Goal: Task Accomplishment & Management: Manage account settings

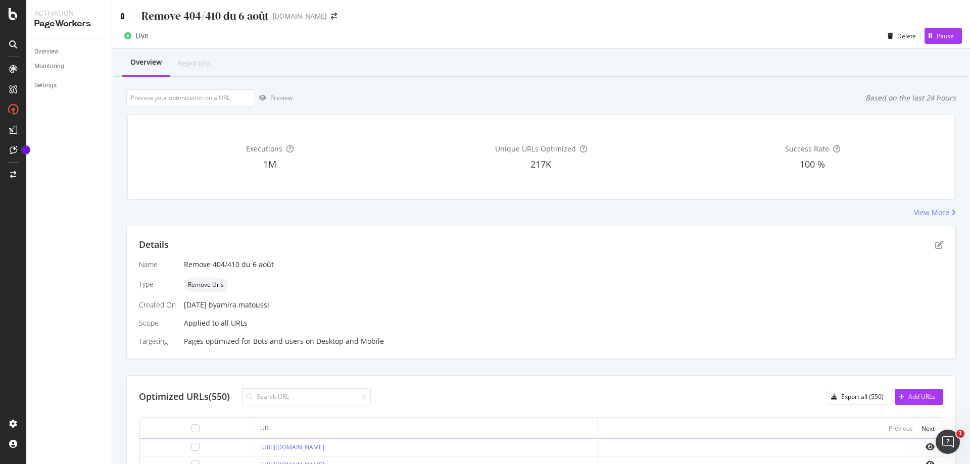
click at [124, 15] on icon at bounding box center [122, 16] width 5 height 7
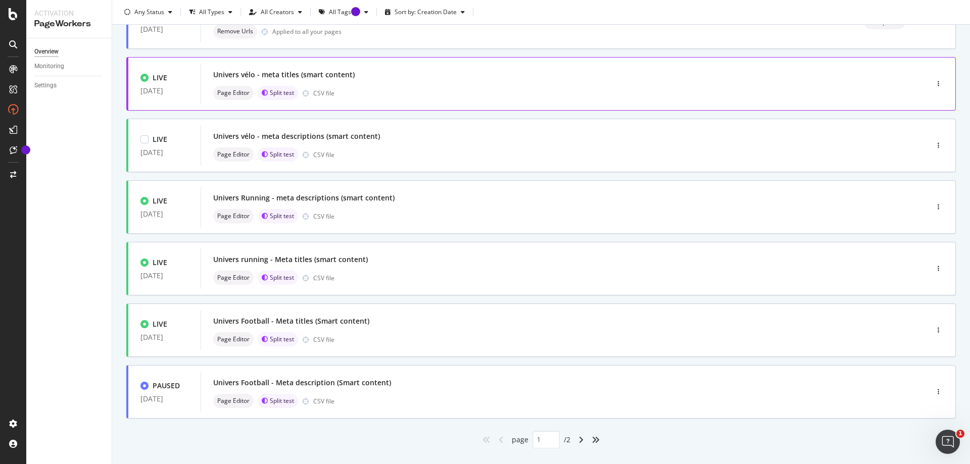
scroll to position [301, 0]
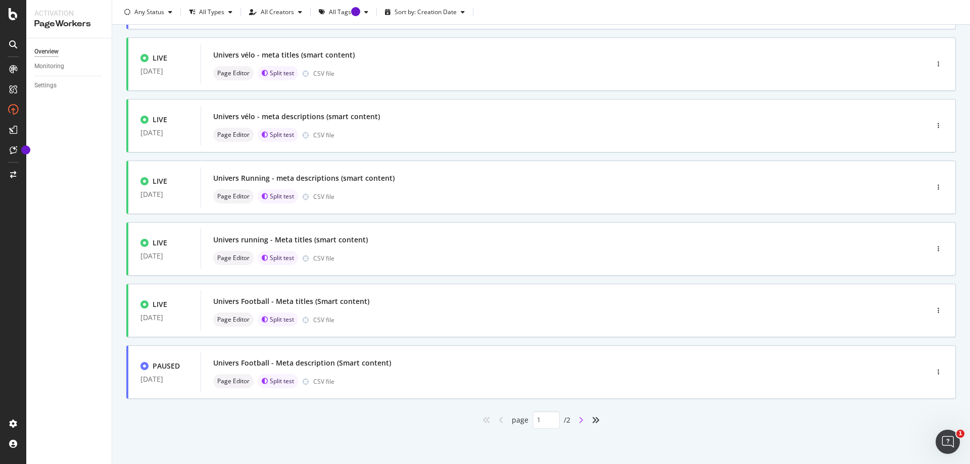
click at [579, 420] on icon "angle-right" at bounding box center [581, 420] width 5 height 8
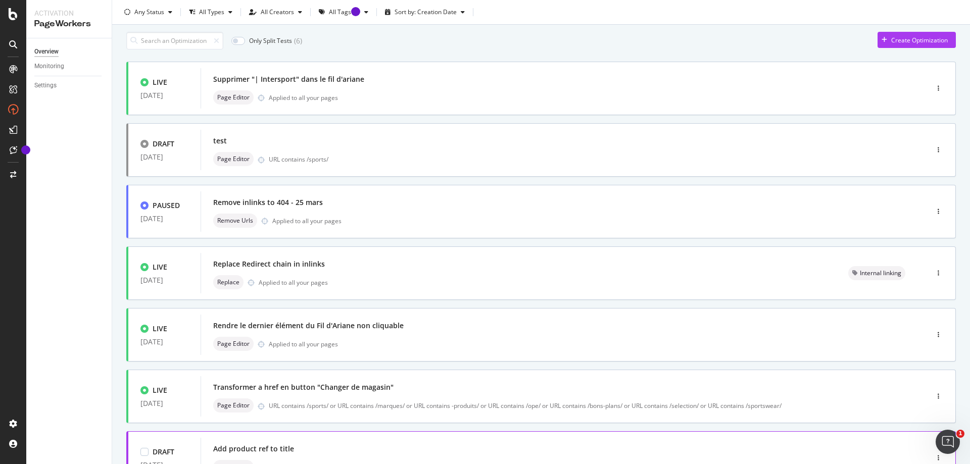
scroll to position [0, 0]
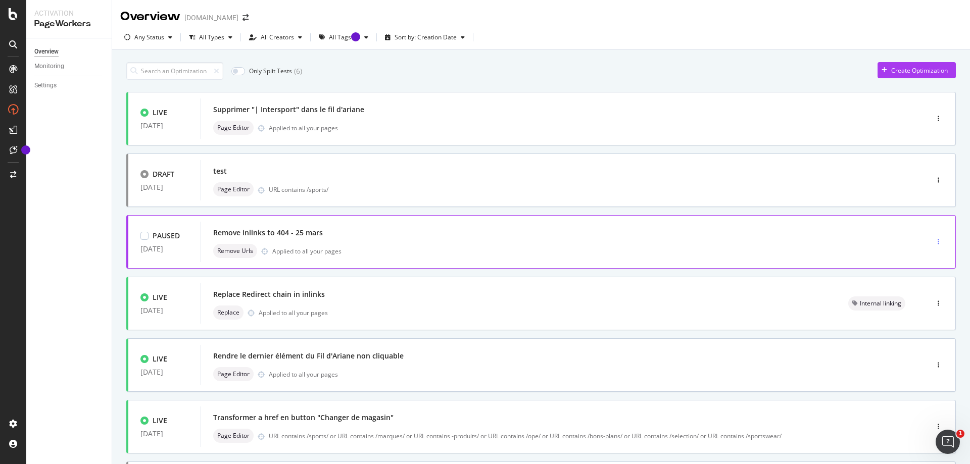
click at [938, 244] on icon "button" at bounding box center [939, 242] width 2 height 6
click at [922, 296] on div "Tags" at bounding box center [911, 294] width 51 height 13
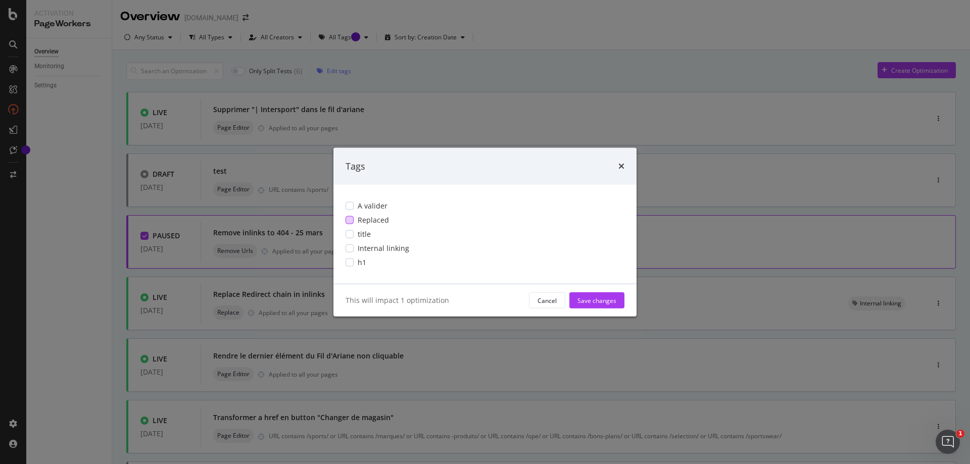
click at [373, 218] on span "Replaced" at bounding box center [373, 220] width 31 height 10
click at [598, 298] on div "Save changes" at bounding box center [597, 300] width 39 height 9
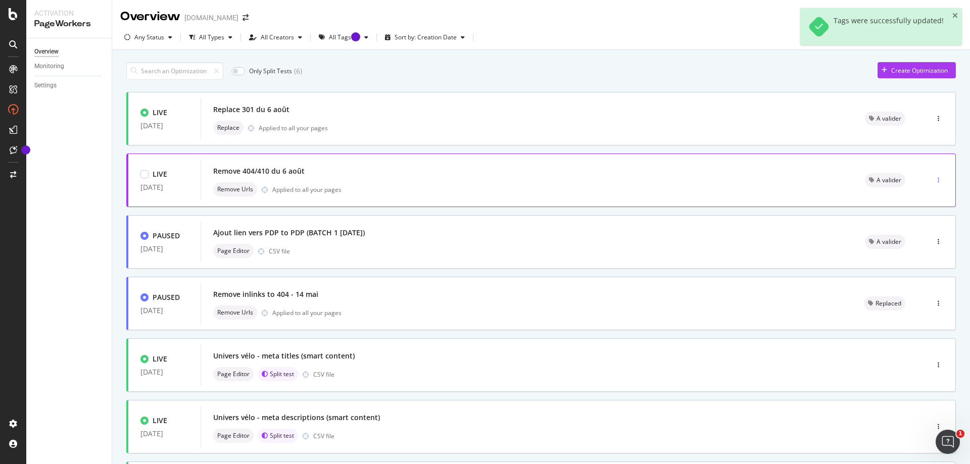
click at [934, 179] on div "button" at bounding box center [939, 180] width 10 height 6
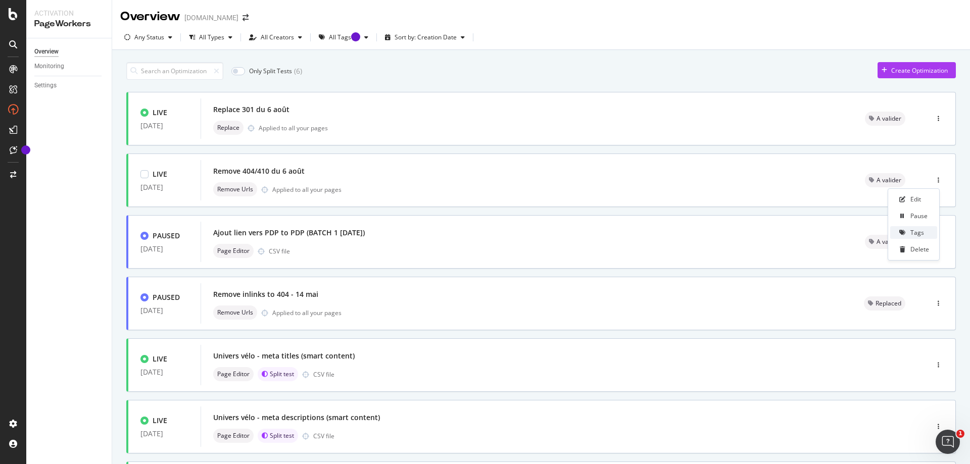
click at [920, 228] on div "Tags" at bounding box center [918, 232] width 14 height 9
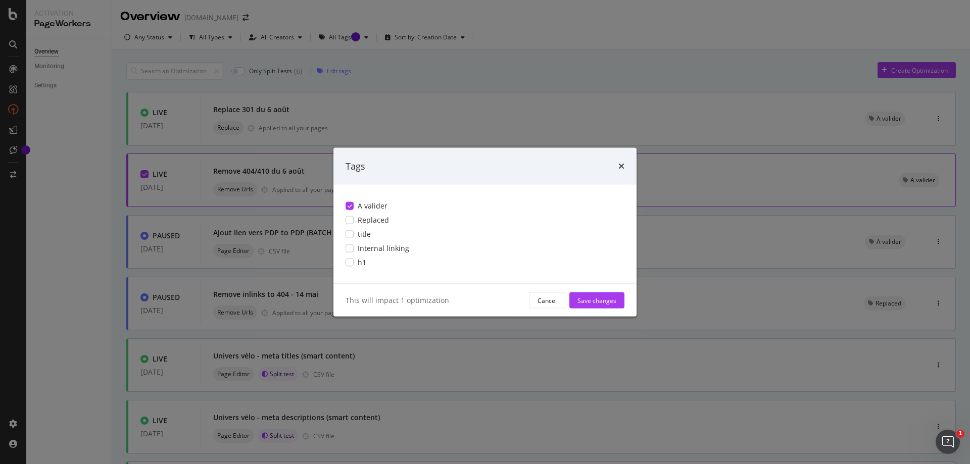
click at [363, 206] on span "A valider" at bounding box center [373, 206] width 30 height 10
click at [599, 299] on div "Save changes" at bounding box center [597, 300] width 39 height 9
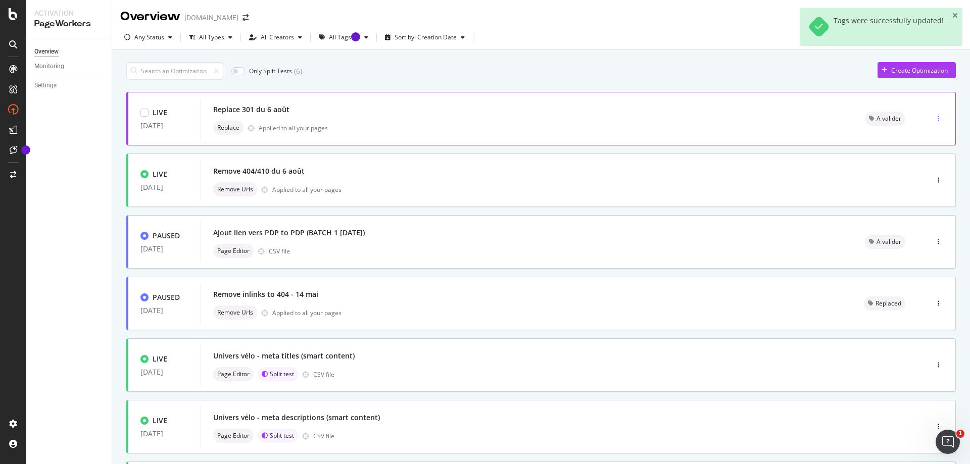
click at [934, 122] on div "button" at bounding box center [939, 119] width 10 height 6
click at [924, 171] on div "Tags" at bounding box center [918, 171] width 14 height 9
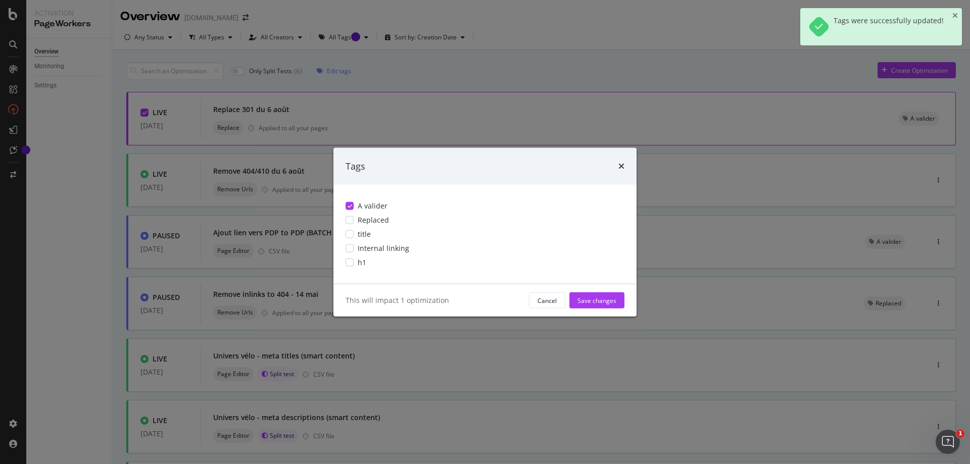
click at [354, 199] on div "A valider Replaced title Internal linking h1" at bounding box center [485, 234] width 303 height 99
click at [354, 202] on div "A valider" at bounding box center [485, 206] width 279 height 10
click at [595, 297] on div "Save changes" at bounding box center [597, 300] width 39 height 9
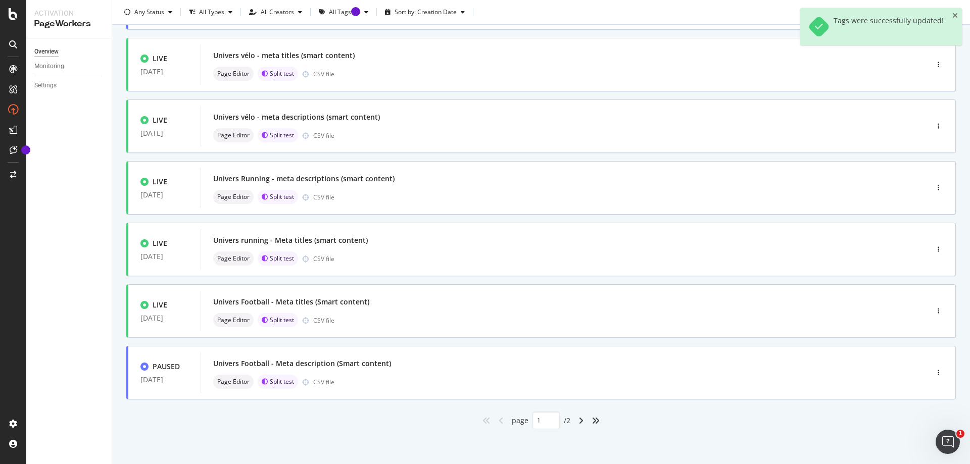
scroll to position [301, 0]
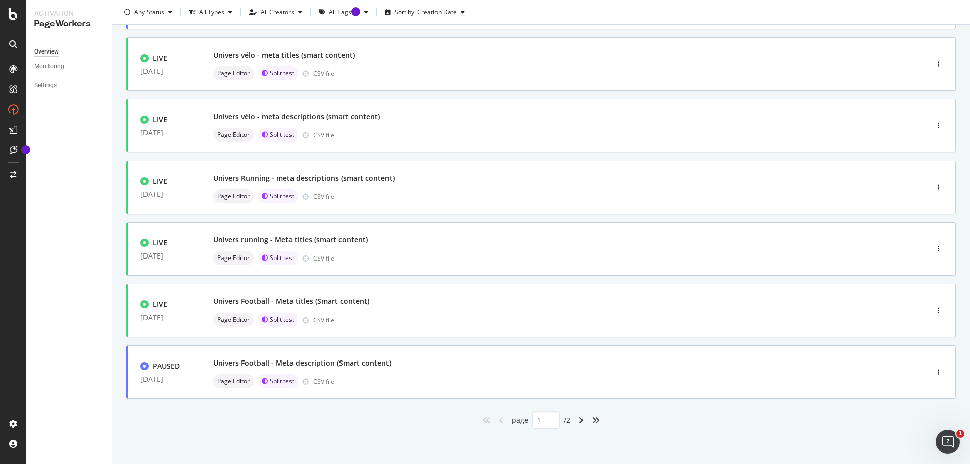
click at [577, 425] on div "angle-right" at bounding box center [581, 420] width 13 height 16
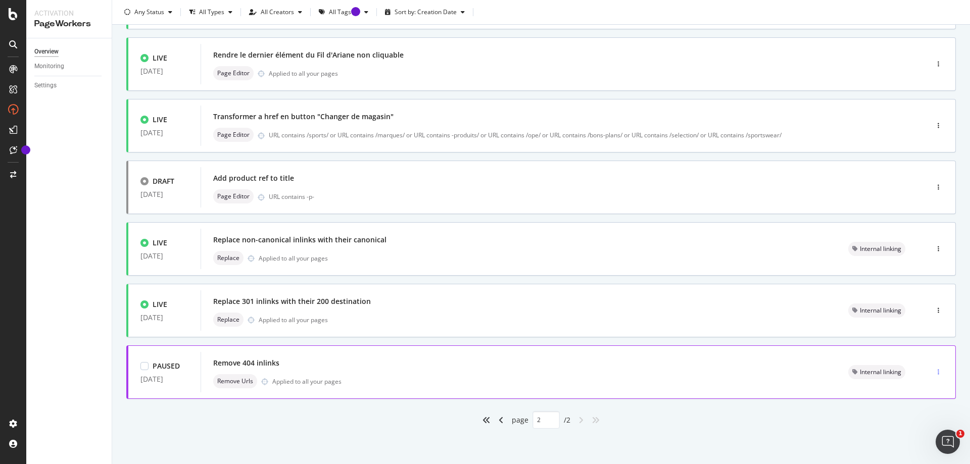
click at [935, 372] on div "button" at bounding box center [939, 372] width 10 height 6
click at [901, 422] on icon at bounding box center [899, 425] width 6 height 6
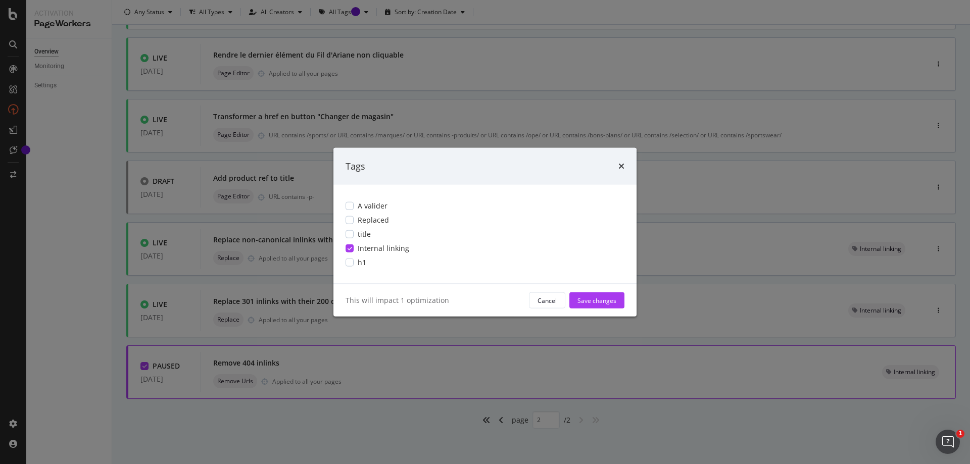
scroll to position [0, 0]
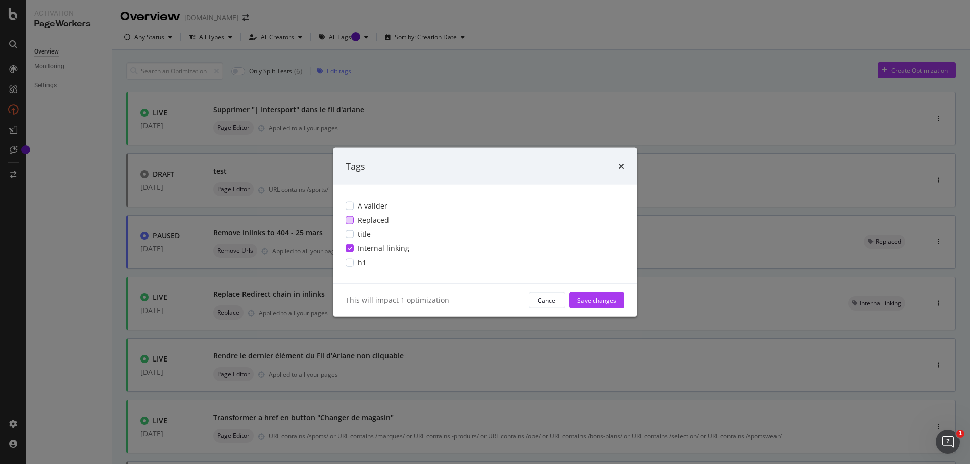
click at [361, 219] on span "Replaced" at bounding box center [373, 220] width 31 height 10
click at [366, 251] on span "Internal linking" at bounding box center [384, 249] width 52 height 10
click at [604, 299] on div "Save changes" at bounding box center [597, 300] width 39 height 9
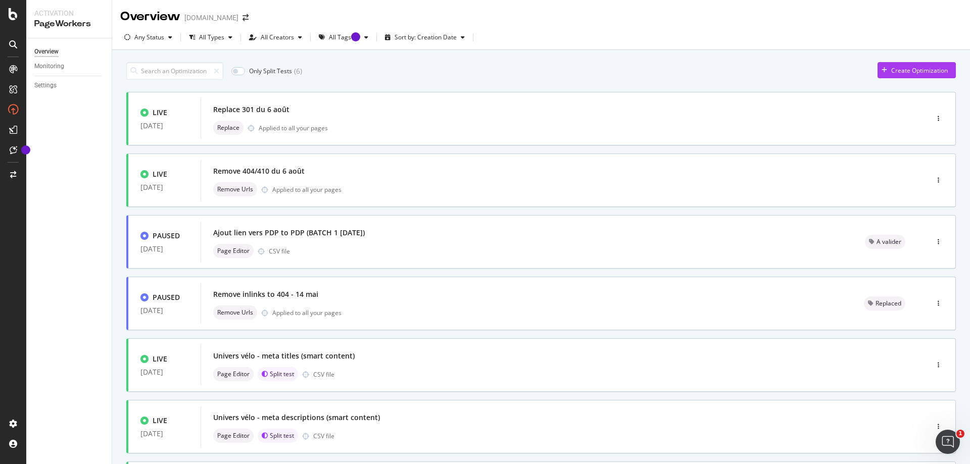
scroll to position [301, 0]
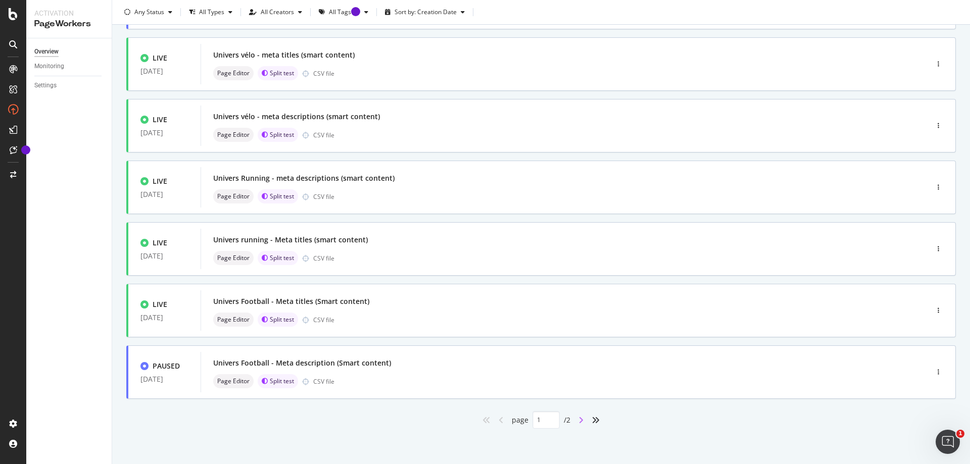
click at [579, 419] on icon "angle-right" at bounding box center [581, 420] width 5 height 8
type input "2"
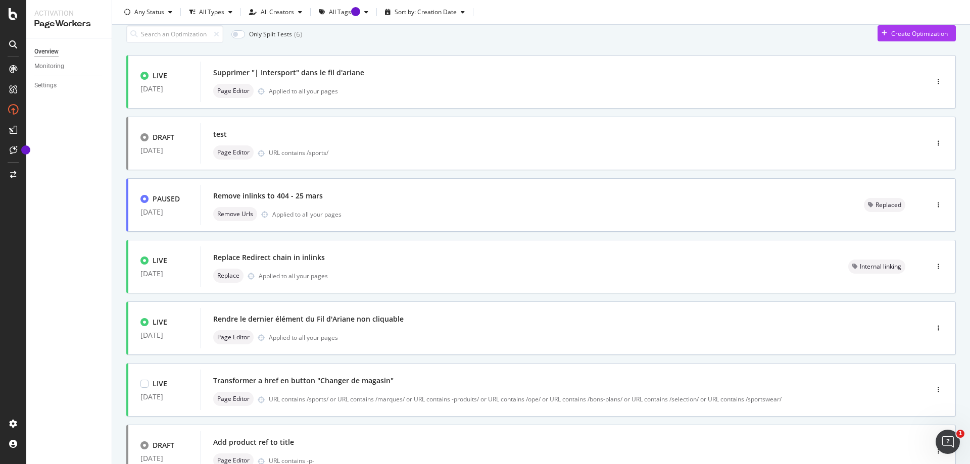
scroll to position [0, 0]
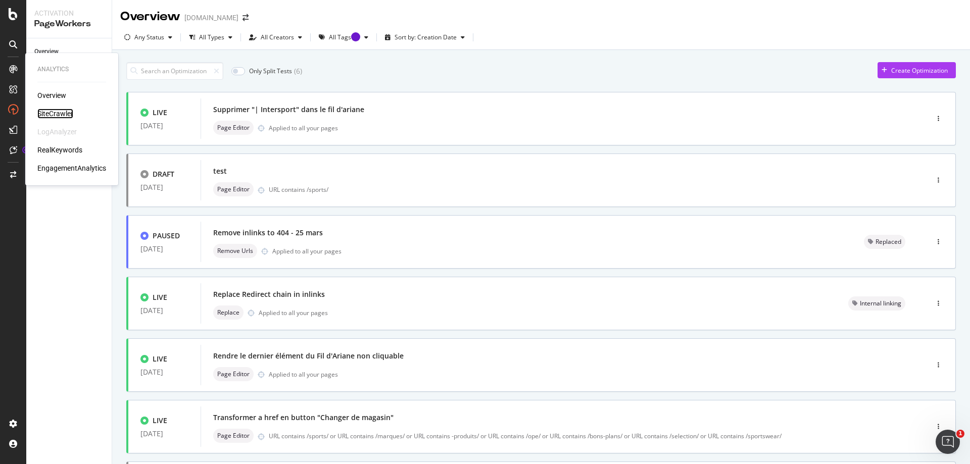
click at [52, 112] on div "SiteCrawler" at bounding box center [55, 114] width 36 height 10
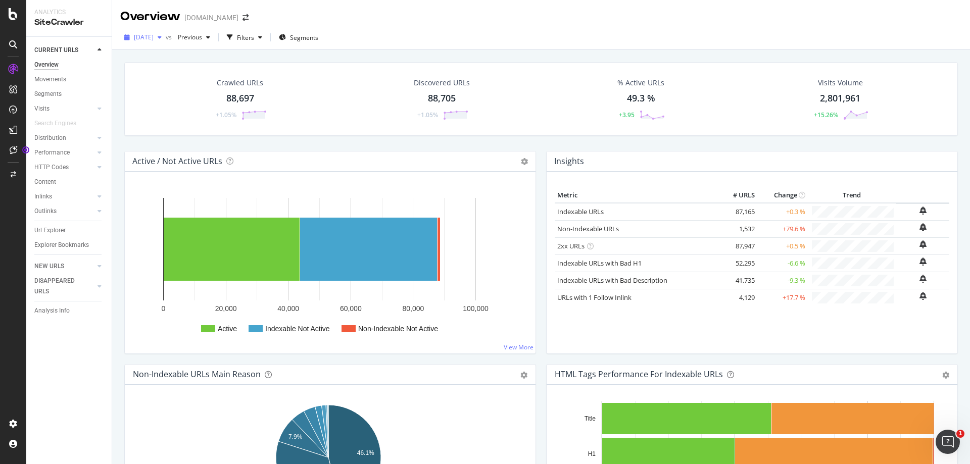
click at [166, 41] on div "[DATE]" at bounding box center [142, 37] width 45 height 15
click at [45, 118] on div "ActionBoard" at bounding box center [56, 116] width 39 height 10
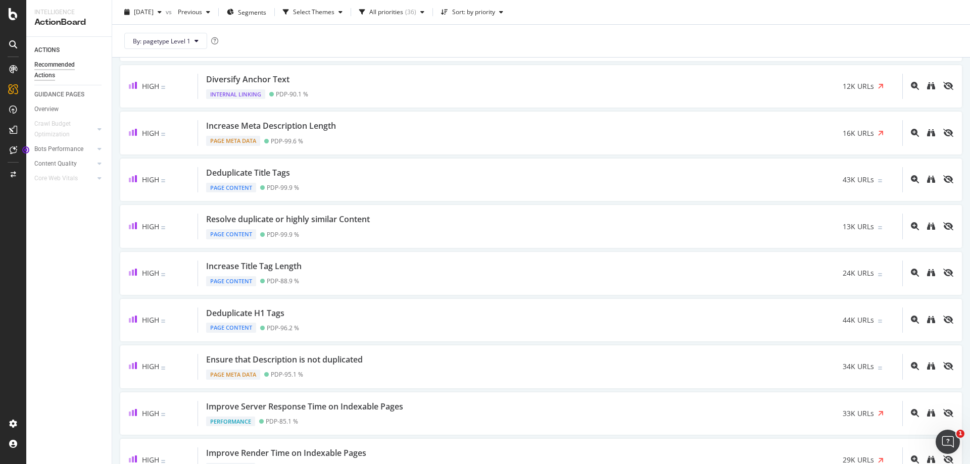
scroll to position [101, 0]
